Goal: Use online tool/utility: Utilize a website feature to perform a specific function

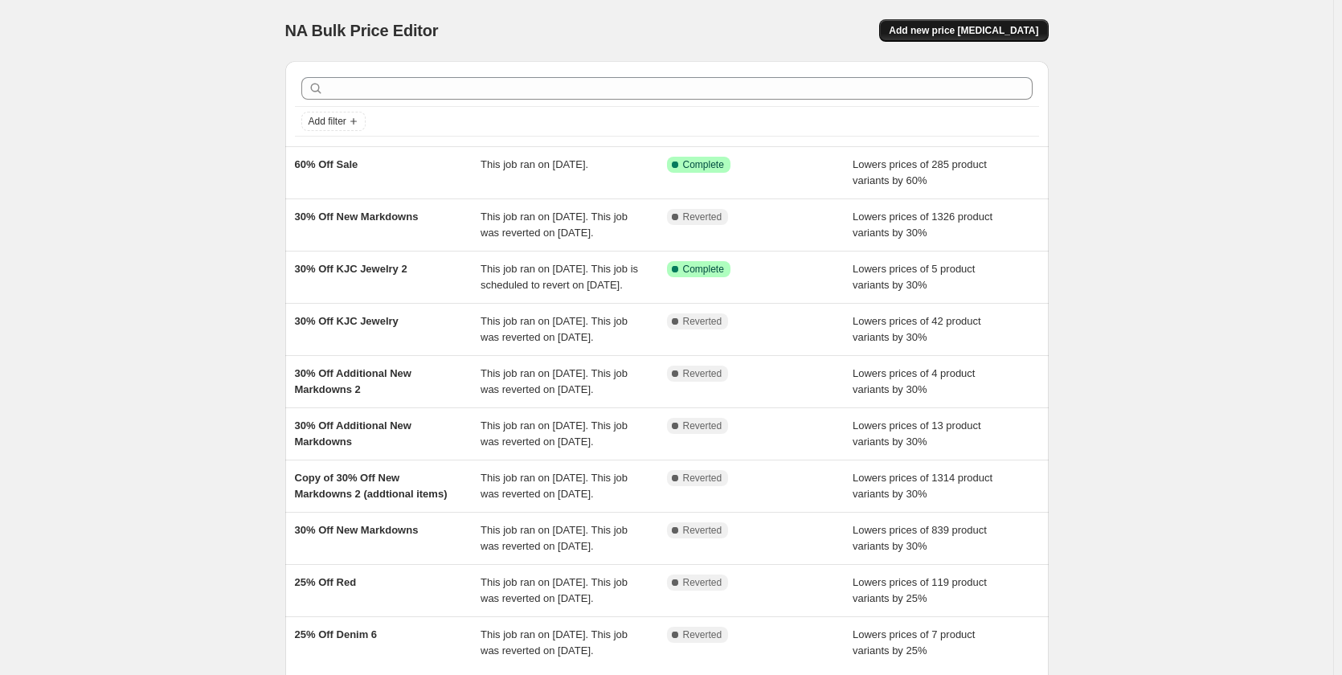
click at [946, 25] on span "Add new price [MEDICAL_DATA]" at bounding box center [963, 30] width 149 height 13
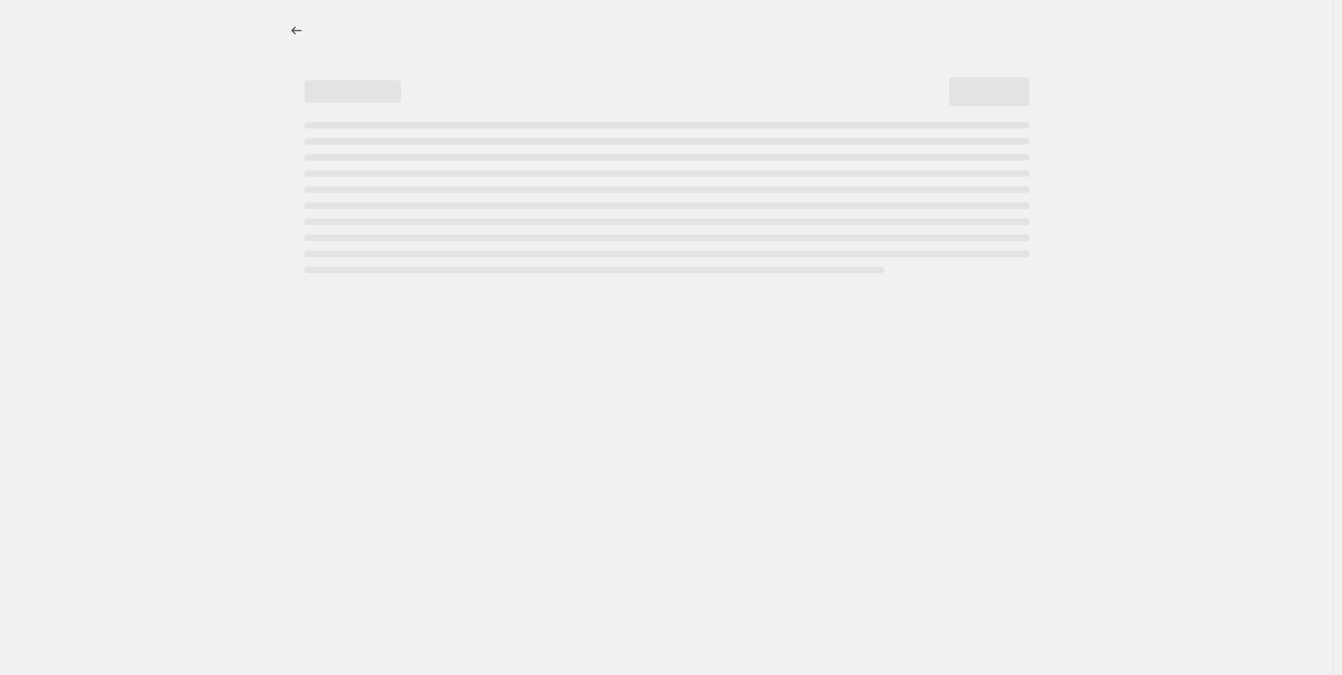
select select "percentage"
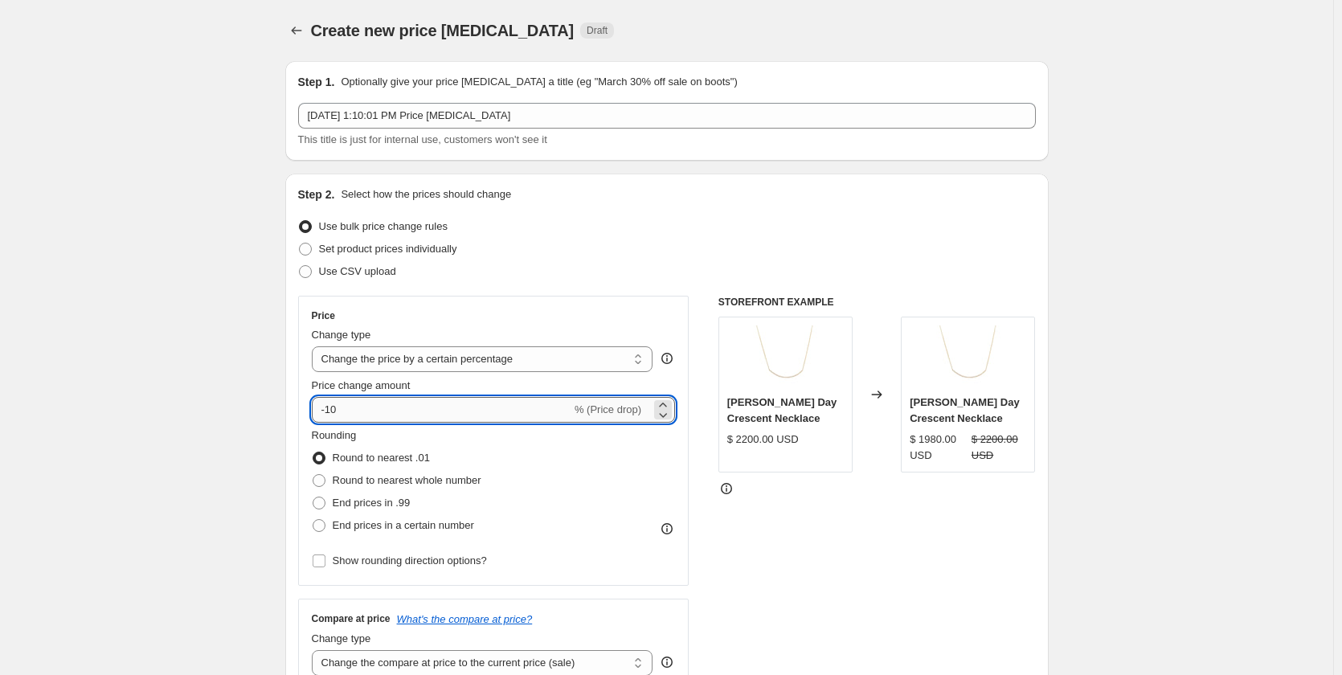
click at [400, 416] on input "-10" at bounding box center [442, 410] width 260 height 26
type input "-1"
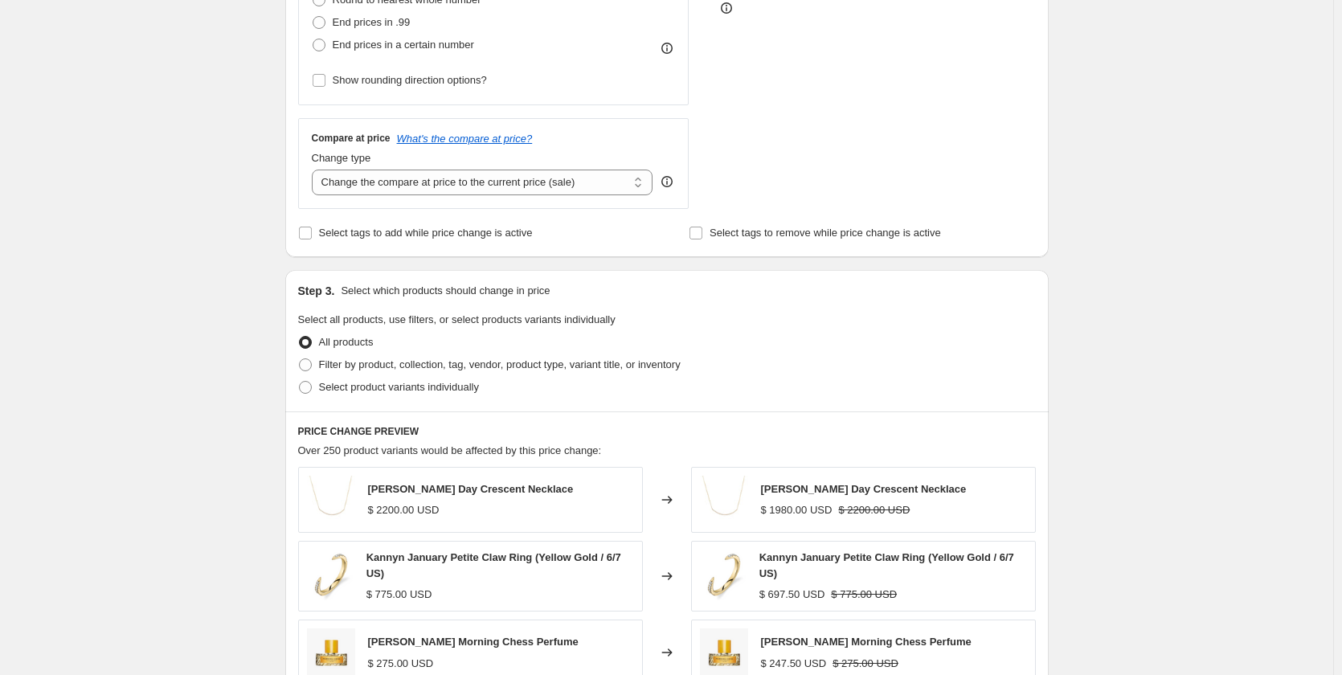
scroll to position [482, 0]
type input "-60"
click at [311, 389] on span at bounding box center [305, 385] width 13 height 13
click at [300, 380] on input "Select product variants individually" at bounding box center [299, 379] width 1 height 1
radio input "true"
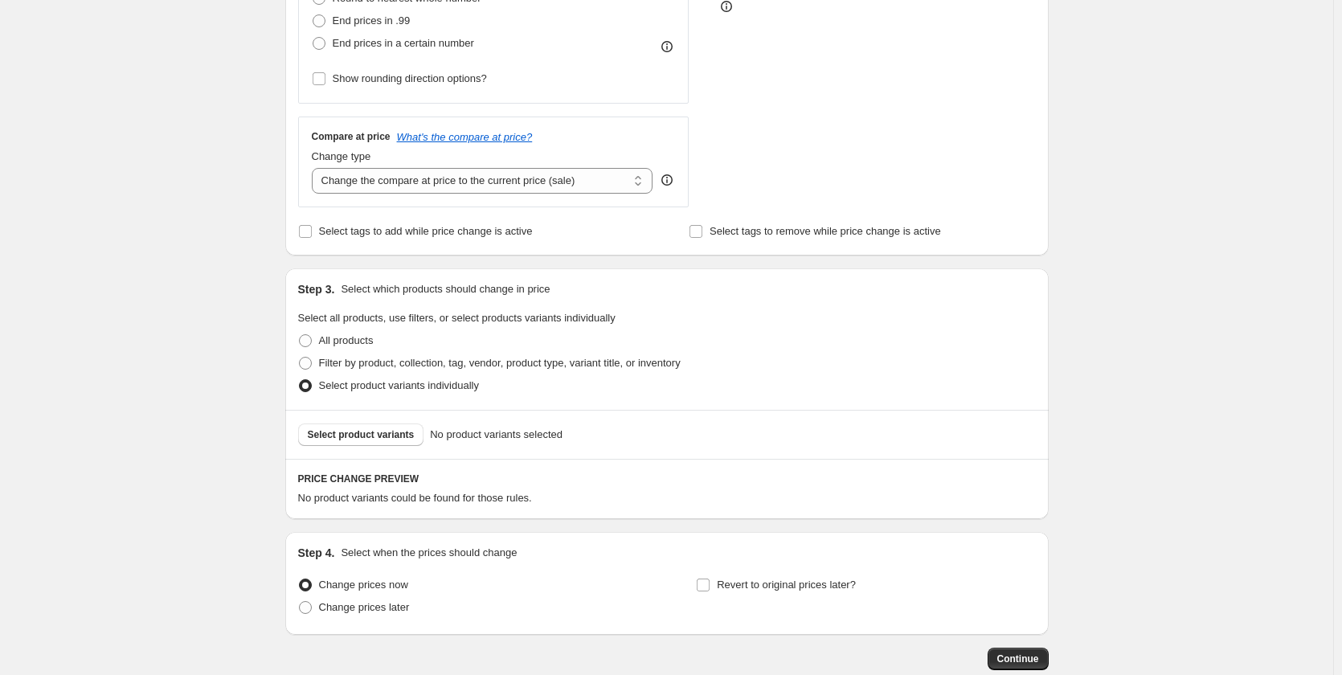
scroll to position [563, 0]
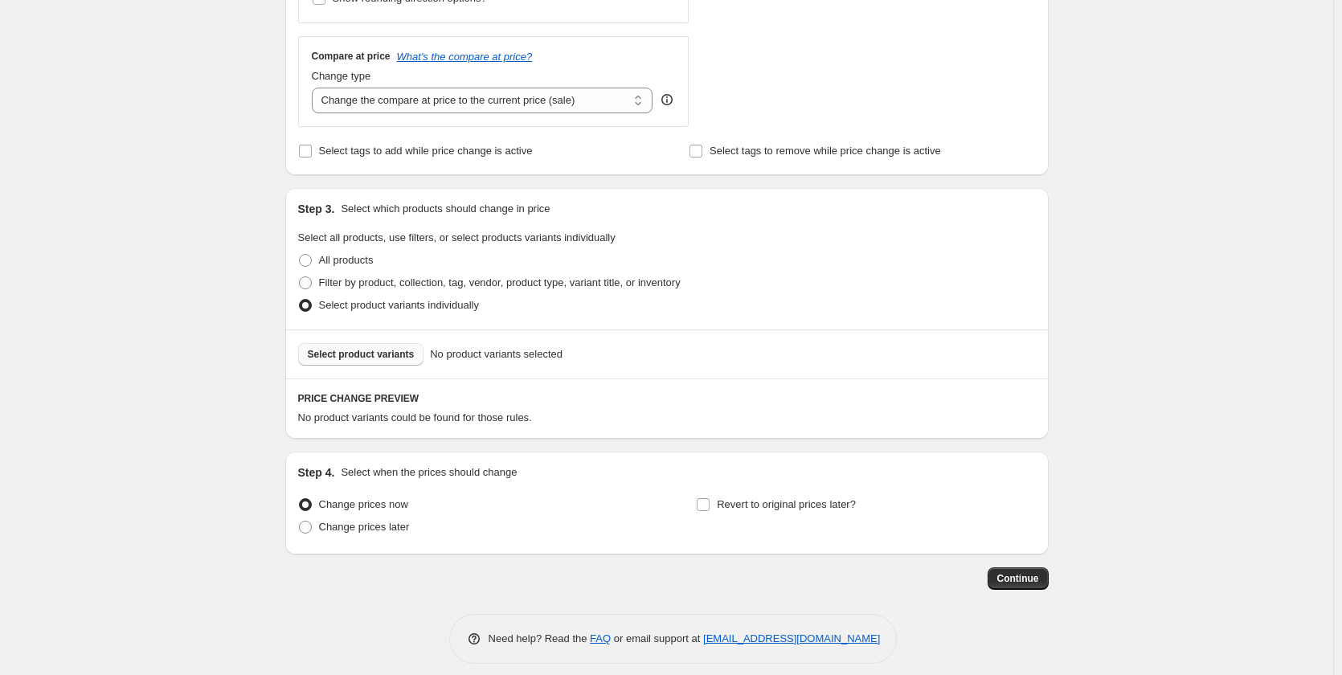
click at [370, 362] on button "Select product variants" at bounding box center [361, 354] width 126 height 23
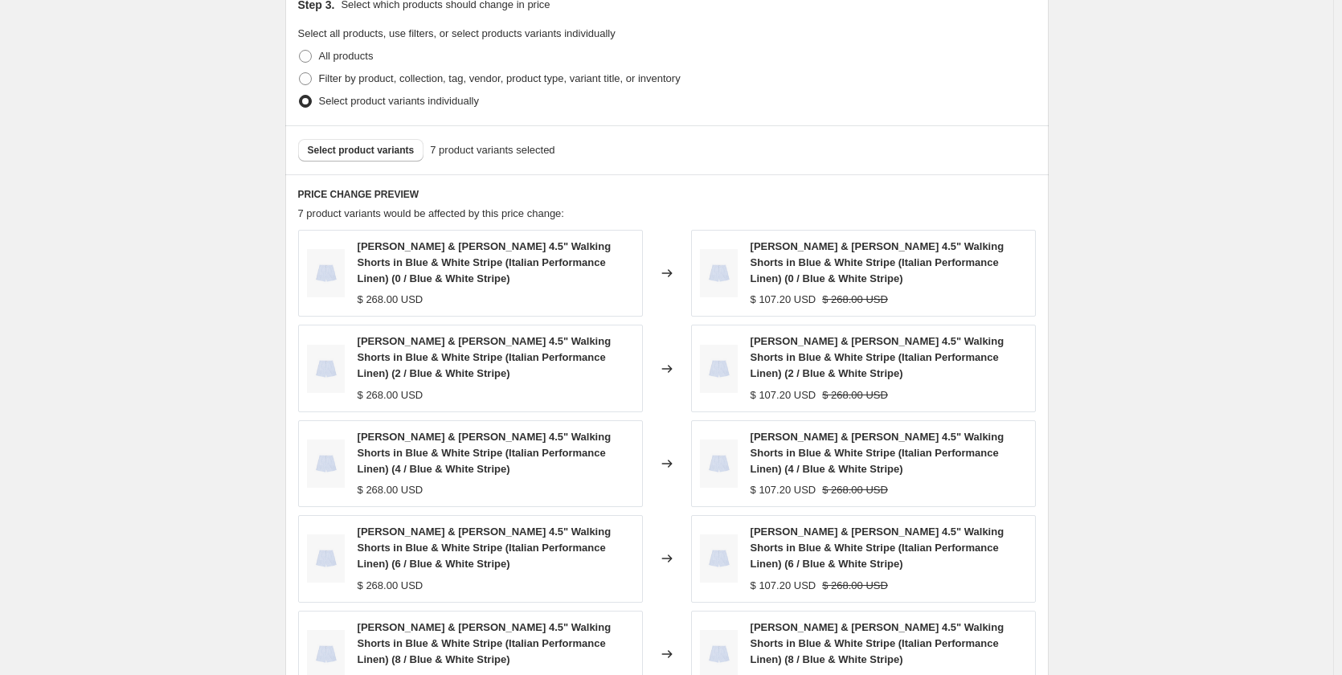
scroll to position [804, 0]
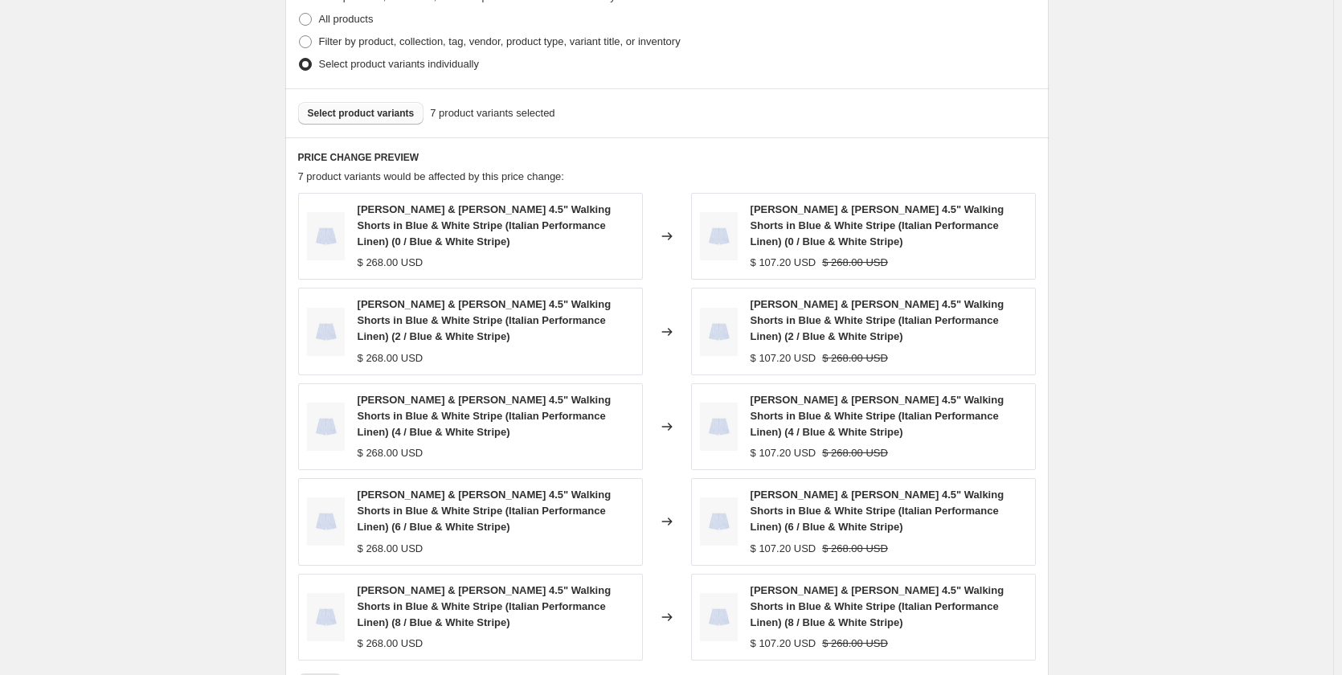
click at [384, 116] on span "Select product variants" at bounding box center [361, 113] width 107 height 13
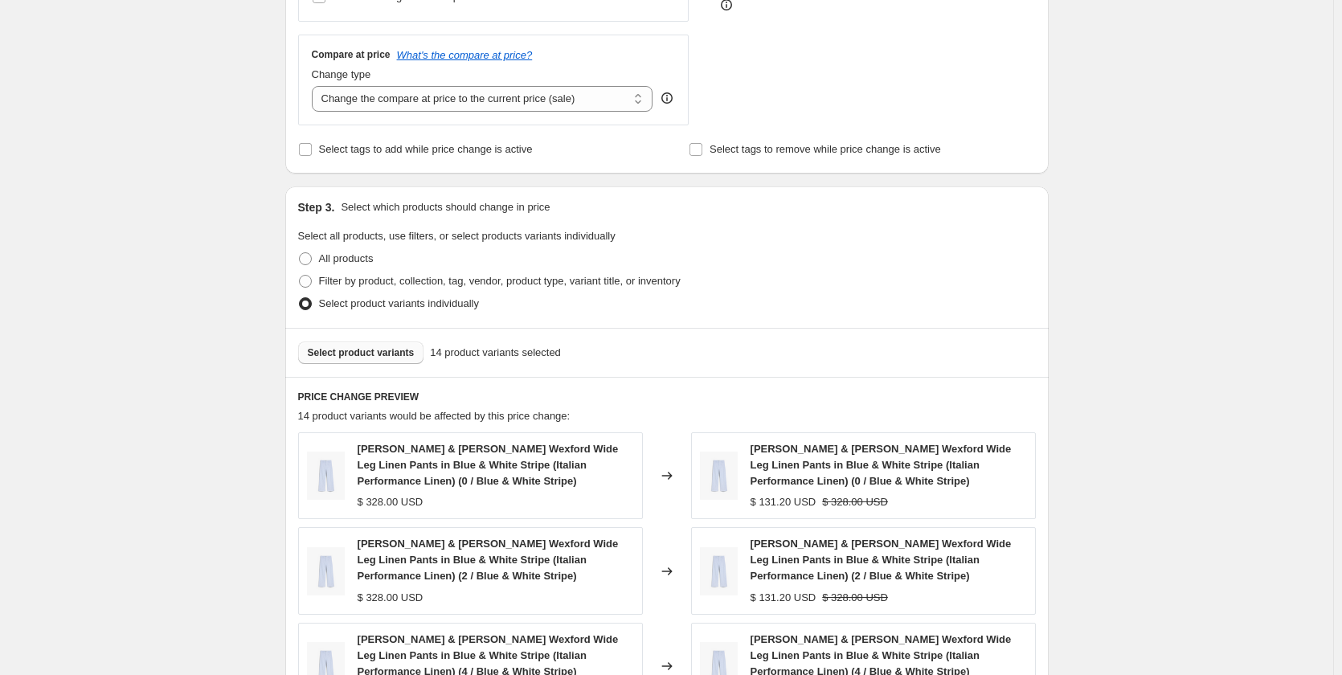
scroll to position [563, 0]
click at [379, 363] on button "Select product variants" at bounding box center [361, 354] width 126 height 23
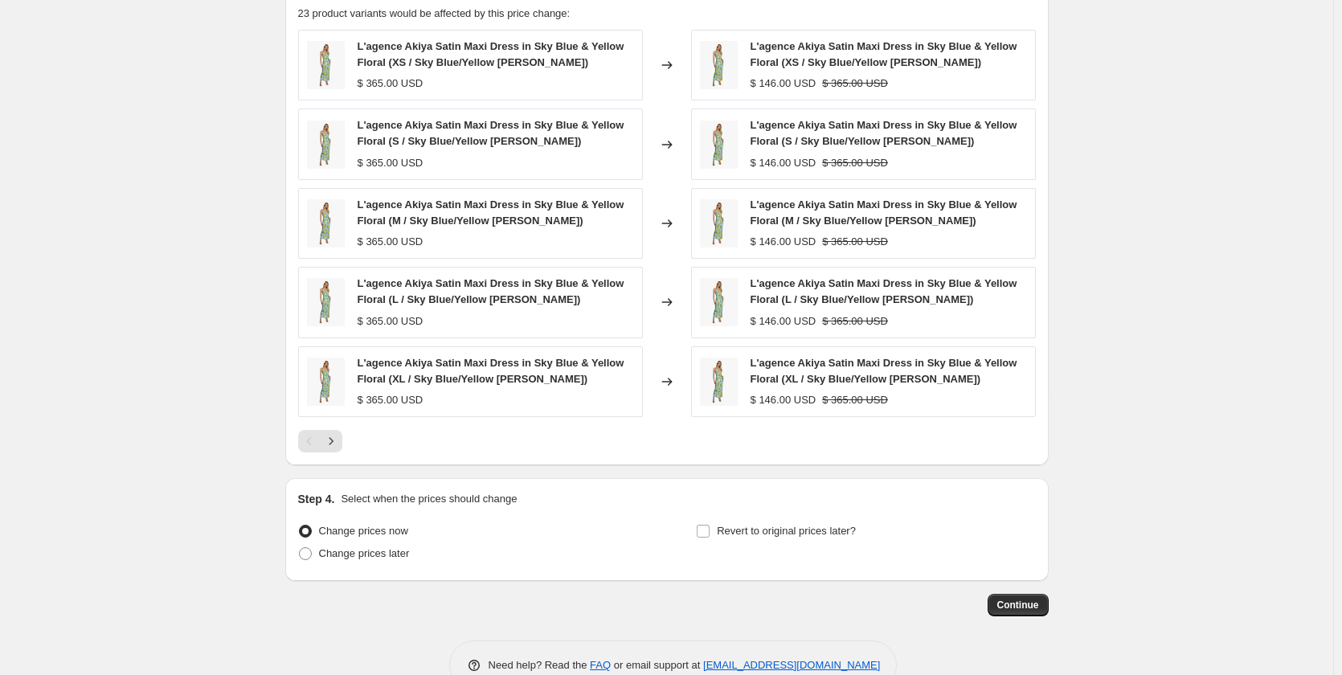
scroll to position [927, 0]
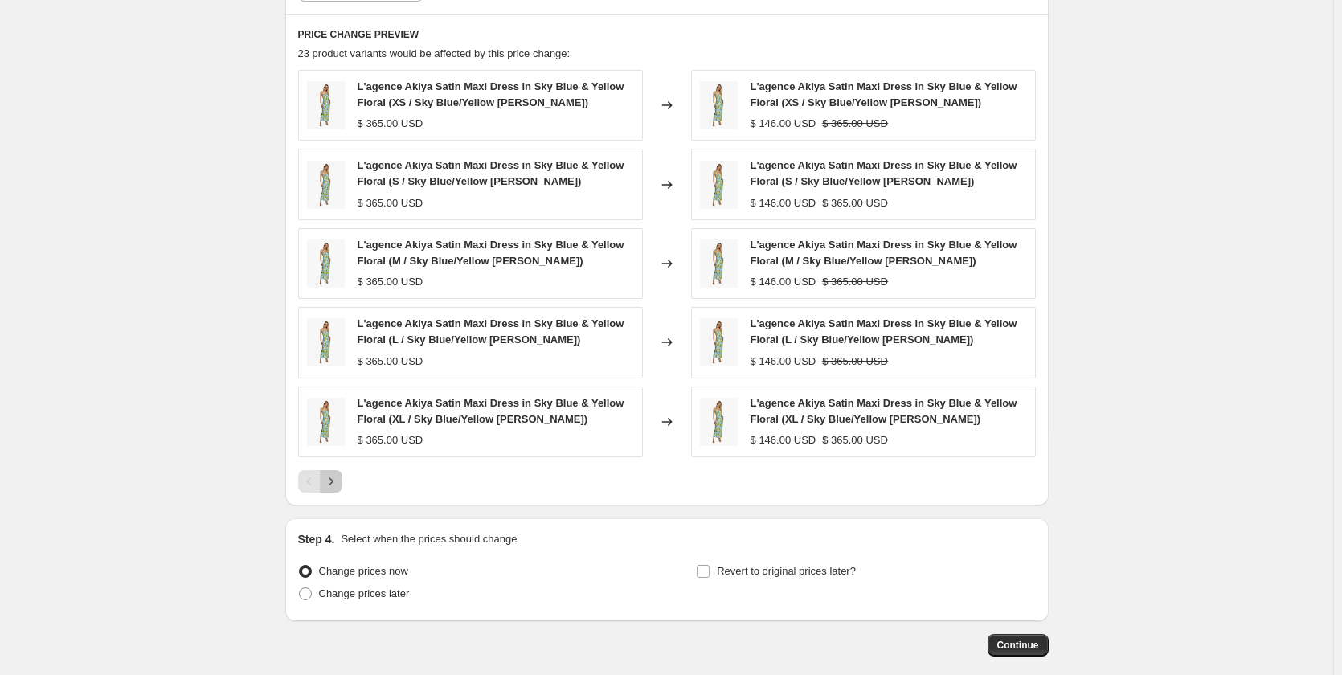
click at [342, 482] on button "Next" at bounding box center [331, 481] width 23 height 23
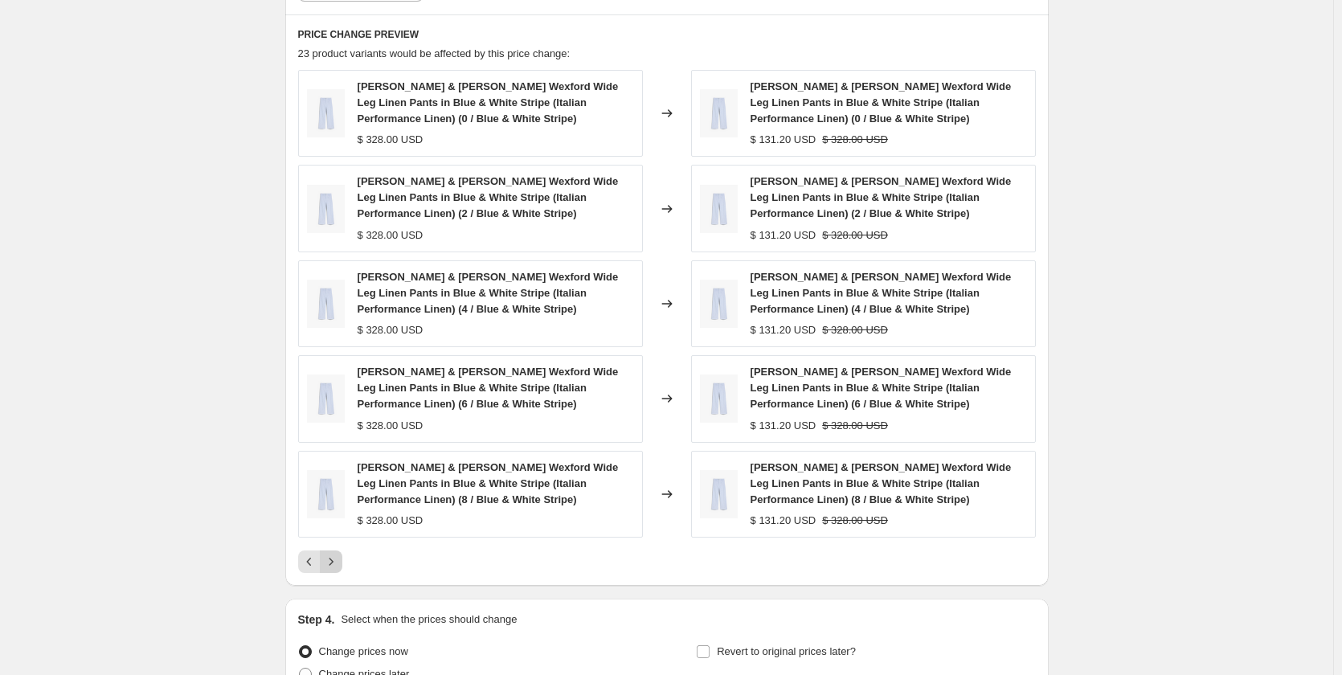
click at [338, 568] on icon "Next" at bounding box center [331, 562] width 16 height 16
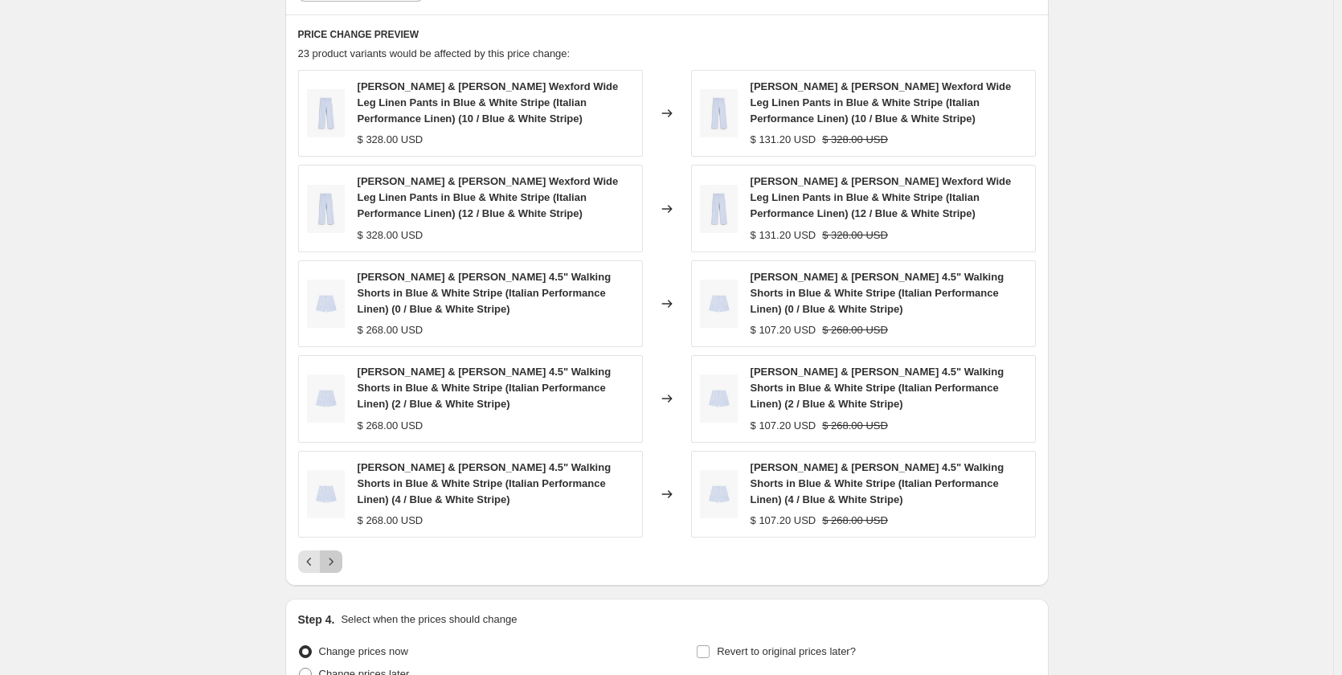
click at [339, 563] on icon "Next" at bounding box center [331, 562] width 16 height 16
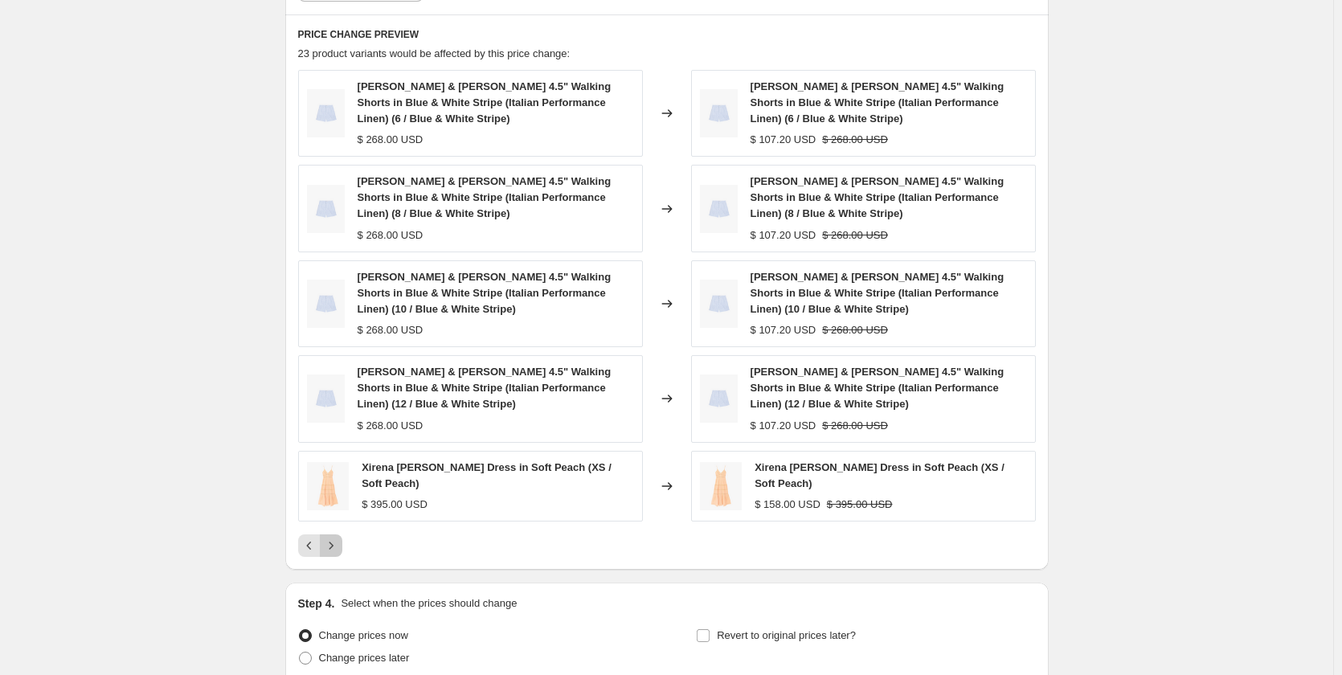
click at [339, 543] on icon "Next" at bounding box center [331, 546] width 16 height 16
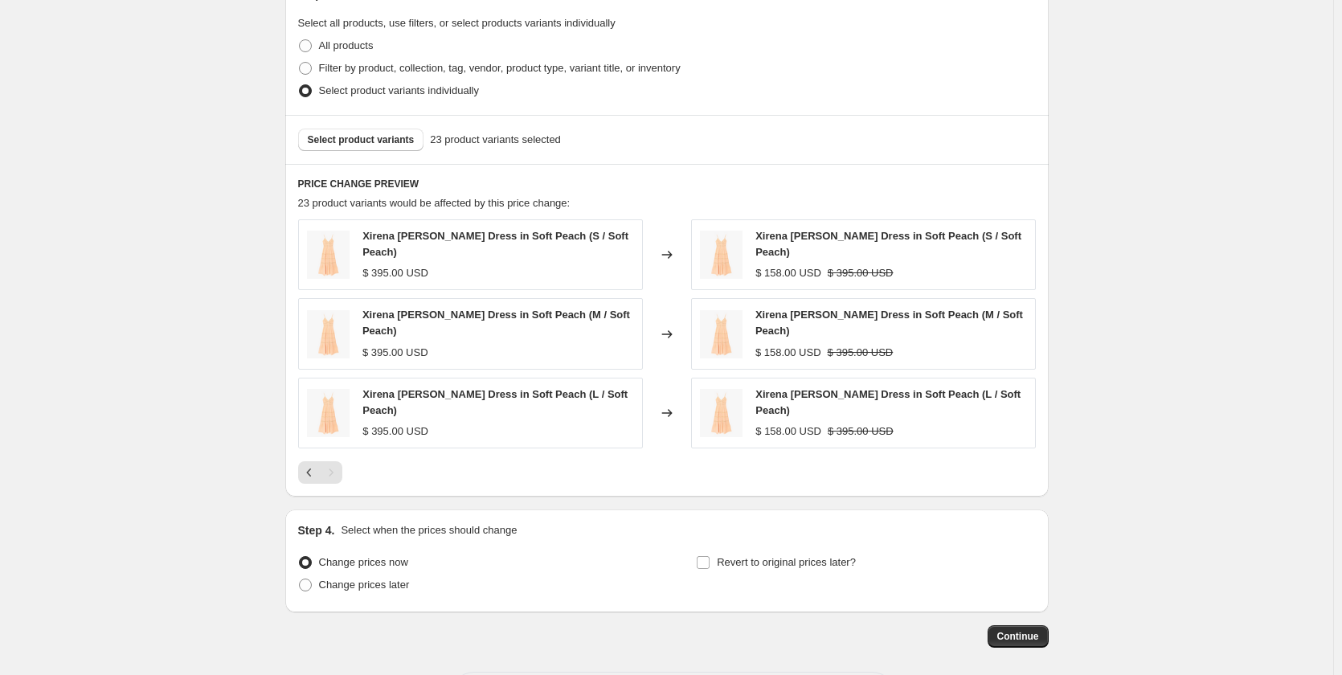
scroll to position [753, 0]
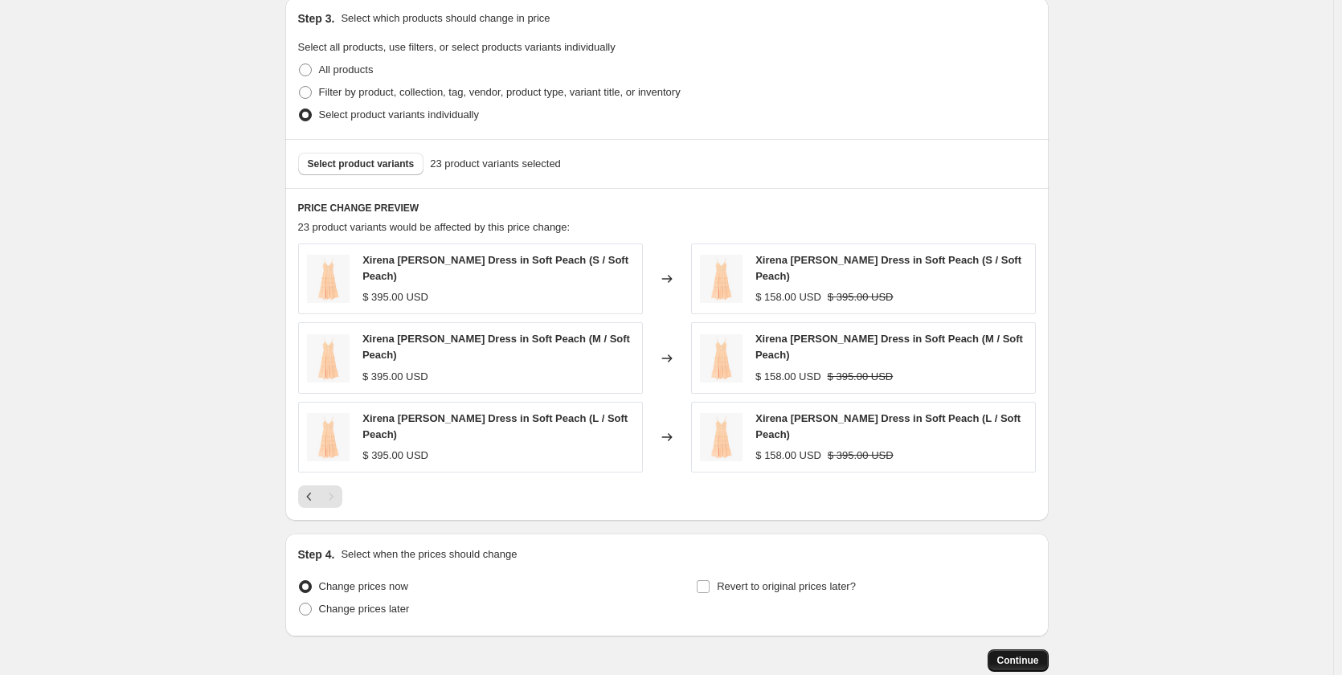
click at [1009, 654] on span "Continue" at bounding box center [1018, 660] width 42 height 13
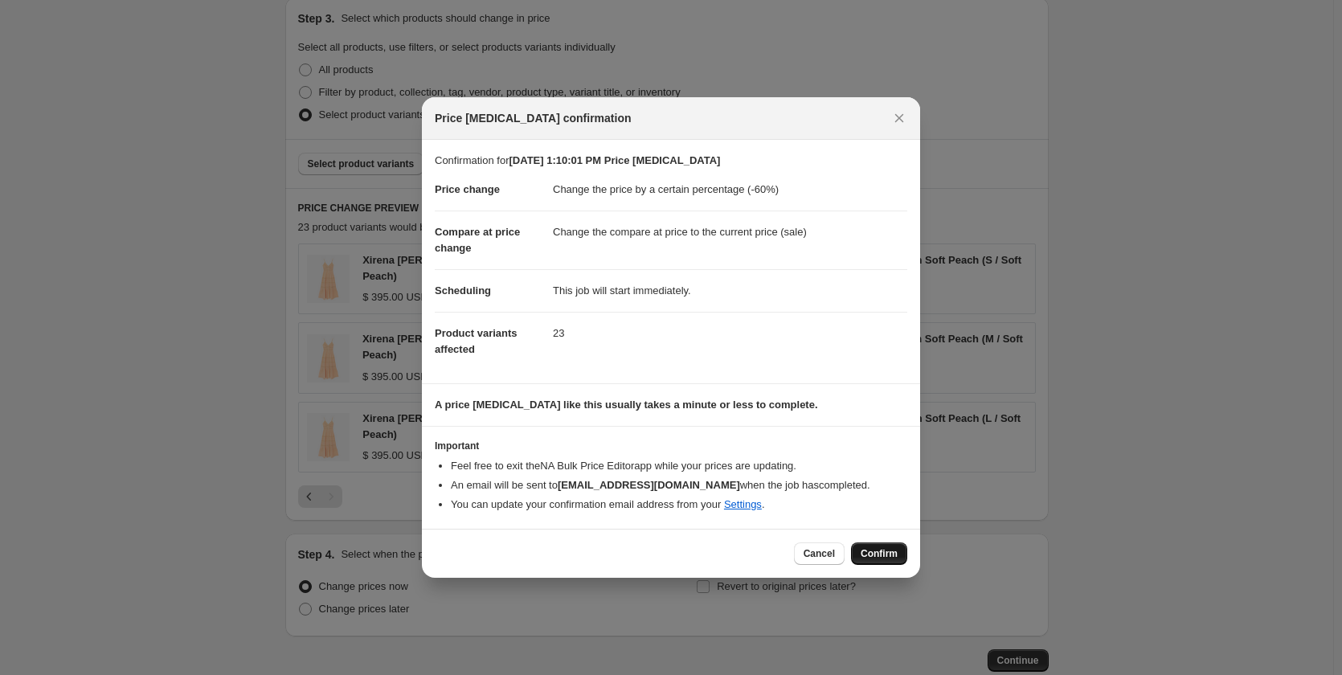
click at [882, 550] on span "Confirm" at bounding box center [879, 553] width 37 height 13
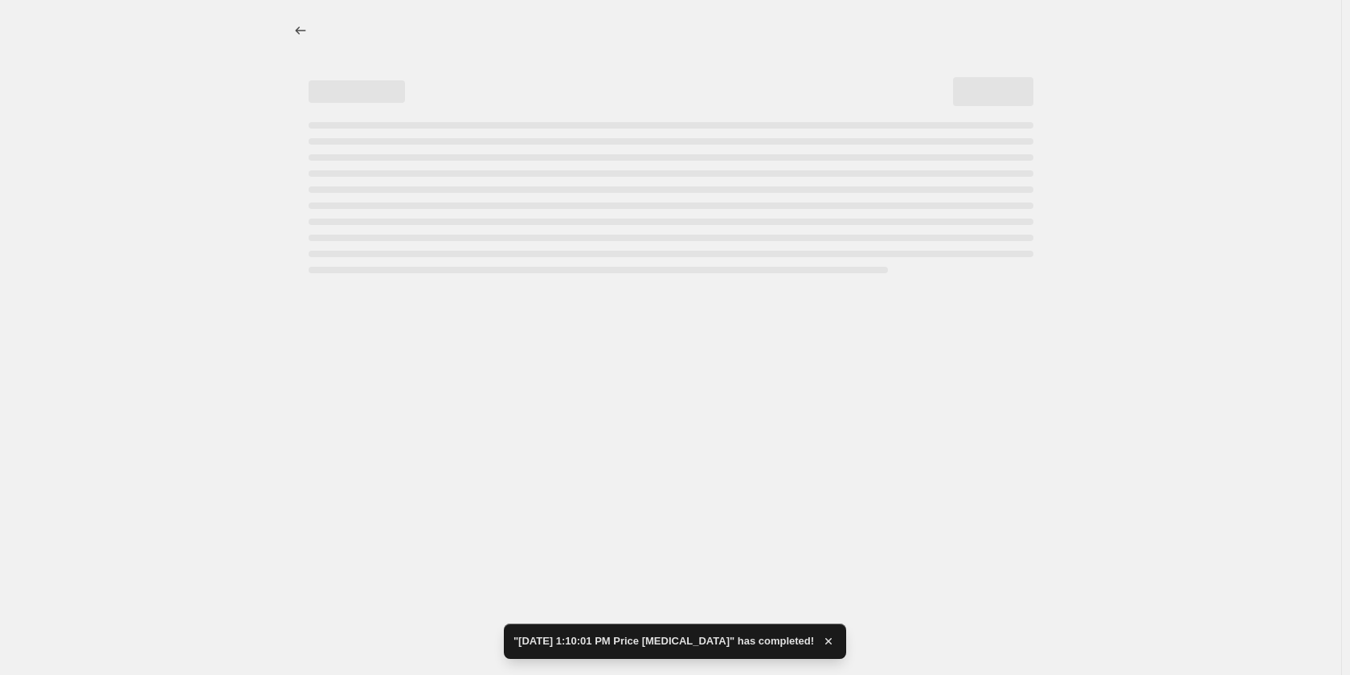
select select "percentage"
